Goal: Task Accomplishment & Management: Manage account settings

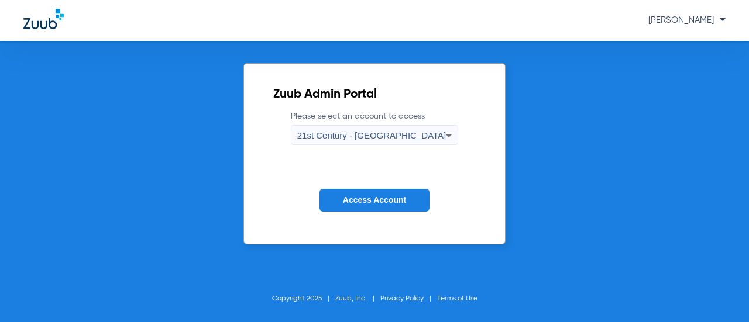
click at [359, 131] on span "21st Century - [GEOGRAPHIC_DATA]" at bounding box center [371, 135] width 149 height 10
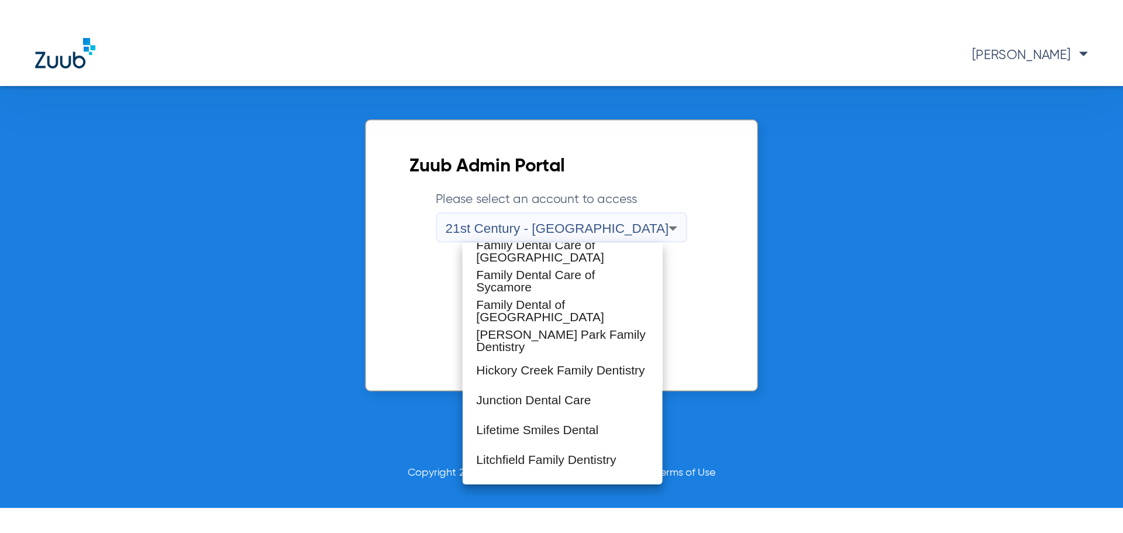
scroll to position [292, 0]
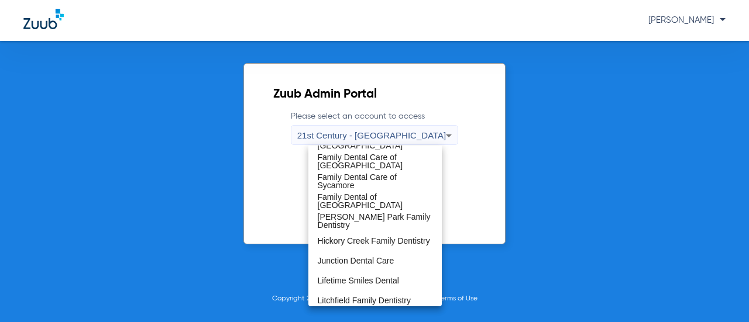
click at [366, 219] on span "[PERSON_NAME] Park Family Dentistry" at bounding box center [375, 221] width 115 height 16
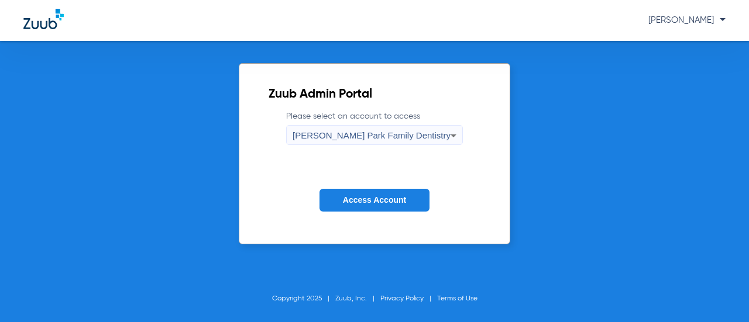
click at [358, 202] on span "Access Account" at bounding box center [374, 199] width 63 height 9
